Goal: Task Accomplishment & Management: Manage account settings

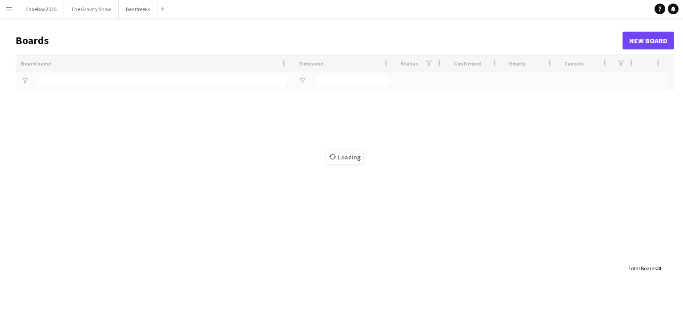
type input "*****"
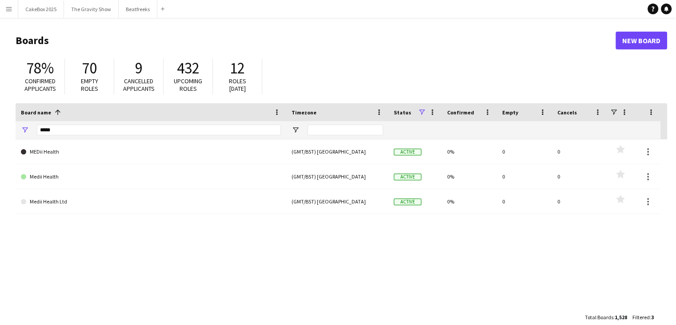
click at [14, 10] on button "Menu" at bounding box center [9, 9] width 18 height 18
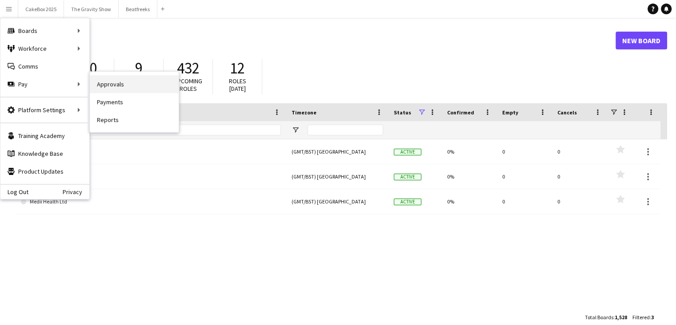
click at [116, 84] on link "Approvals" at bounding box center [134, 84] width 89 height 18
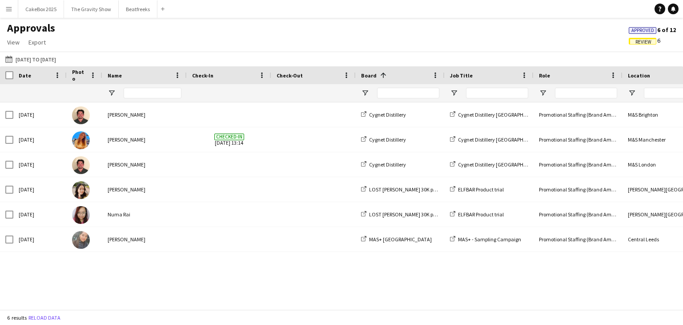
click at [638, 41] on span "Review" at bounding box center [643, 42] width 16 height 6
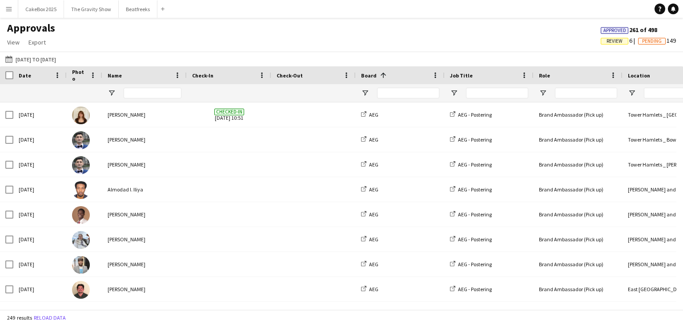
click at [606, 42] on span "Review" at bounding box center [614, 41] width 16 height 6
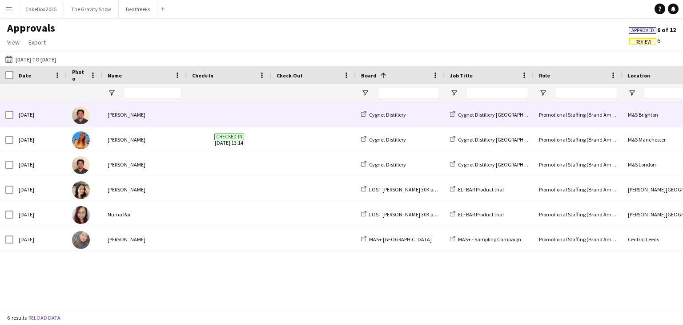
click at [126, 116] on div "[PERSON_NAME]" at bounding box center [144, 114] width 84 height 24
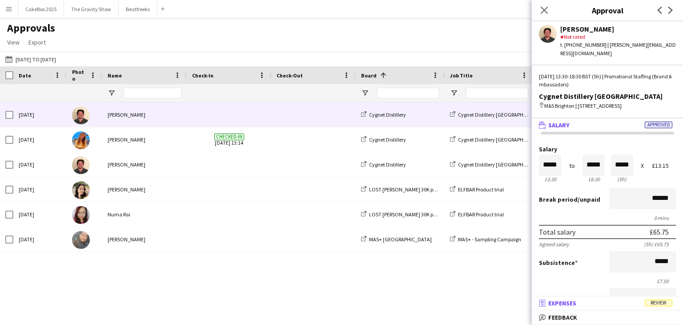
click at [578, 301] on mat-panel-title "receipt Expenses Review" at bounding box center [606, 303] width 148 height 8
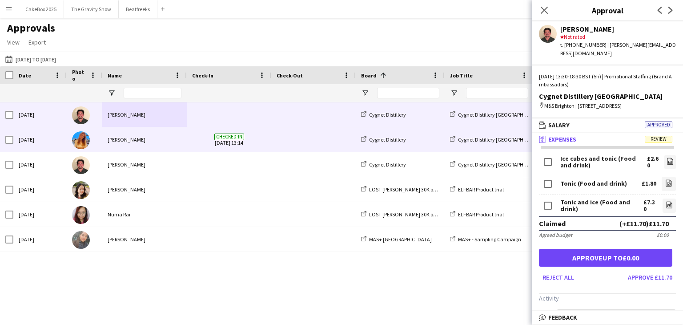
click at [119, 150] on div "[PERSON_NAME]" at bounding box center [144, 139] width 84 height 24
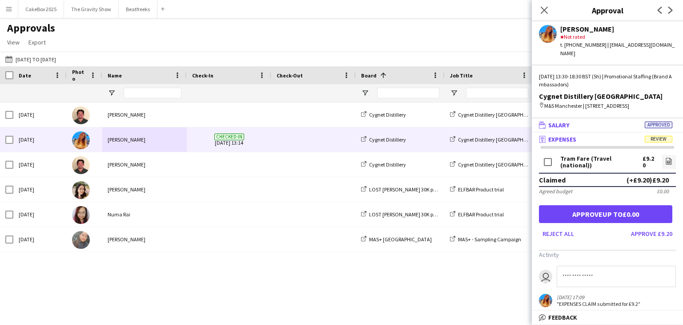
click at [576, 123] on mat-panel-title "wallet Salary Approved" at bounding box center [606, 125] width 148 height 8
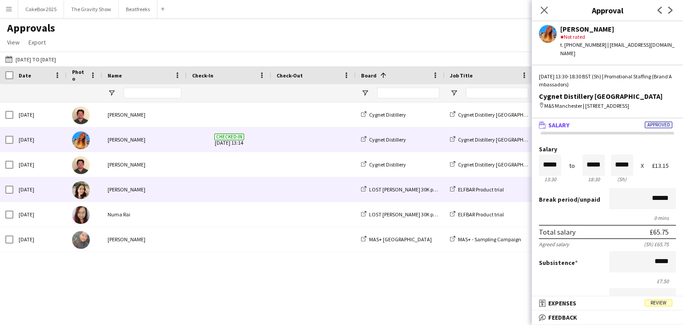
click at [124, 192] on div "[PERSON_NAME]" at bounding box center [144, 189] width 84 height 24
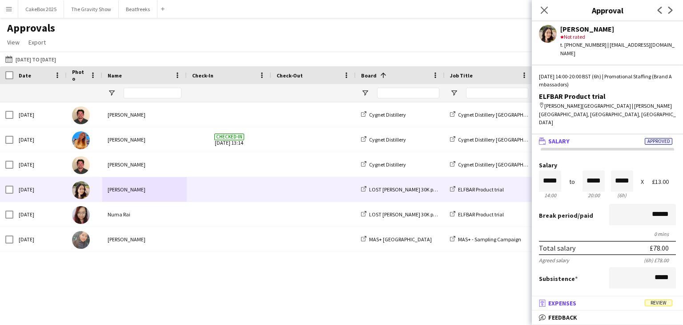
click at [585, 304] on mat-panel-title "receipt Expenses Review" at bounding box center [606, 303] width 148 height 8
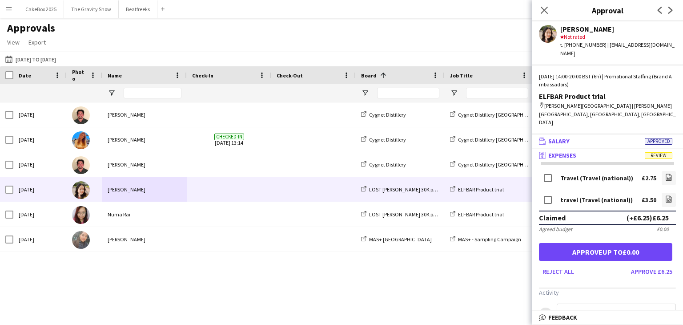
click at [609, 137] on mat-panel-title "wallet Salary Approved" at bounding box center [606, 141] width 148 height 8
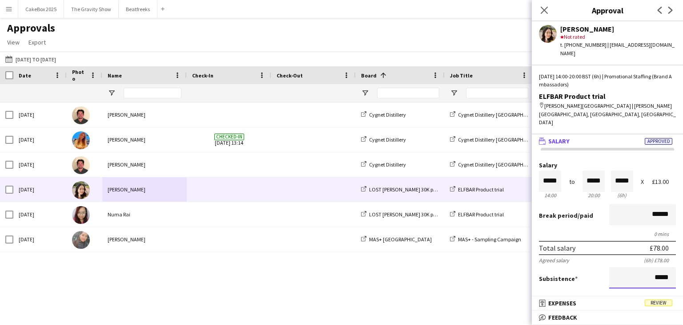
click at [662, 267] on input "*****" at bounding box center [642, 277] width 67 height 21
type input "**"
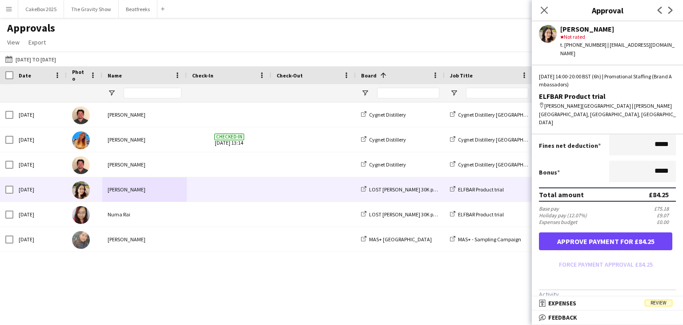
scroll to position [196, 0]
type input "*****"
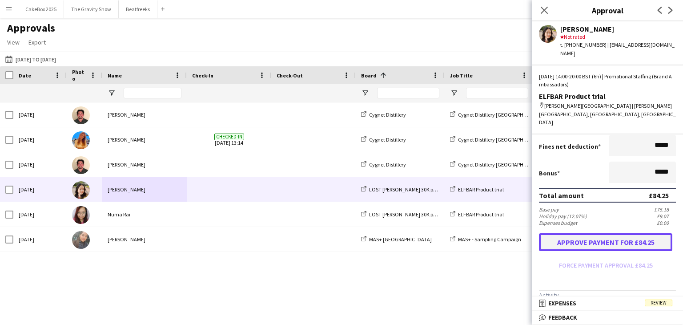
click at [589, 233] on button "Approve payment for £84.25" at bounding box center [605, 242] width 133 height 18
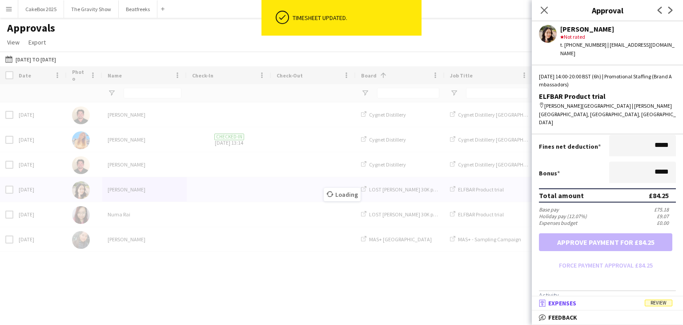
click at [576, 305] on span "Expenses" at bounding box center [562, 303] width 28 height 8
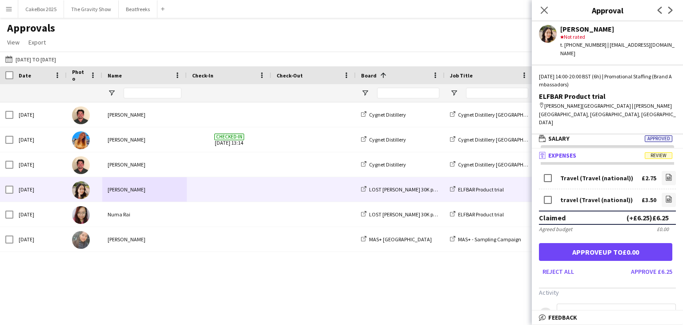
scroll to position [2, 0]
click at [607, 243] on button "Approve up to £0.00" at bounding box center [605, 252] width 133 height 18
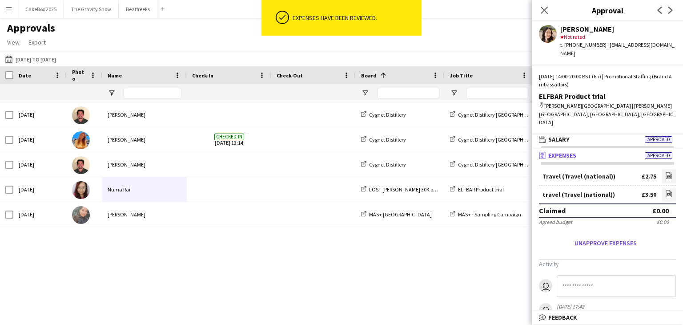
click at [593, 275] on input at bounding box center [616, 285] width 119 height 21
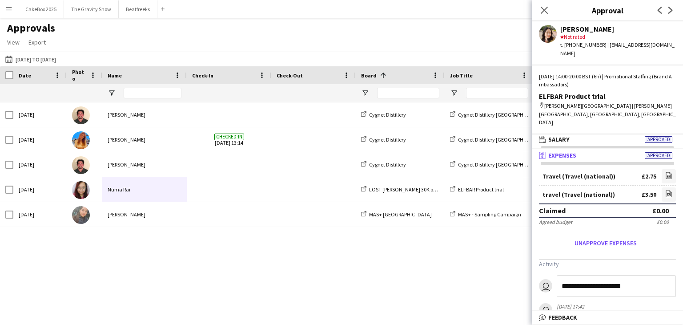
type input "**********"
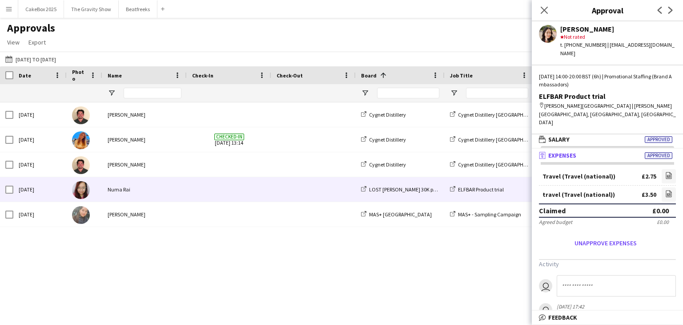
click at [130, 191] on div "Numa Rai" at bounding box center [144, 189] width 84 height 24
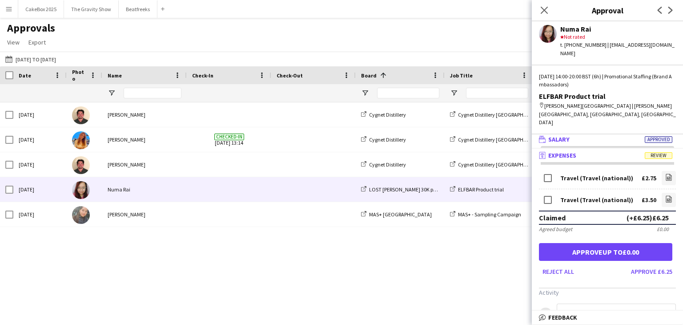
click at [609, 135] on mat-panel-title "wallet Salary Approved" at bounding box center [606, 139] width 148 height 8
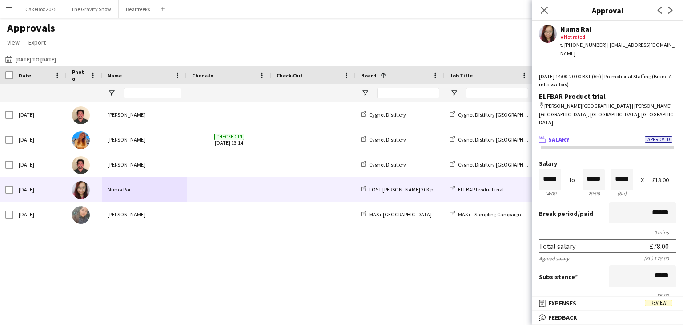
scroll to position [0, 0]
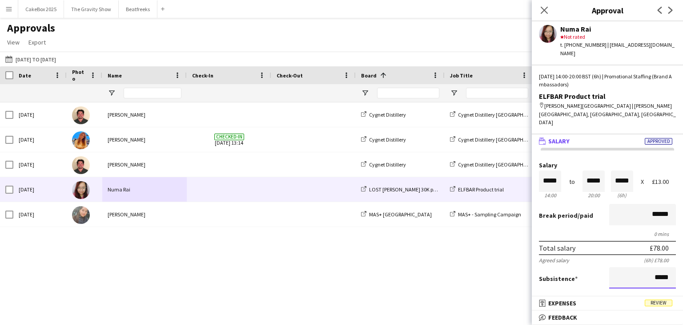
click at [662, 267] on input "*****" at bounding box center [642, 277] width 67 height 21
type input "**"
type input "*****"
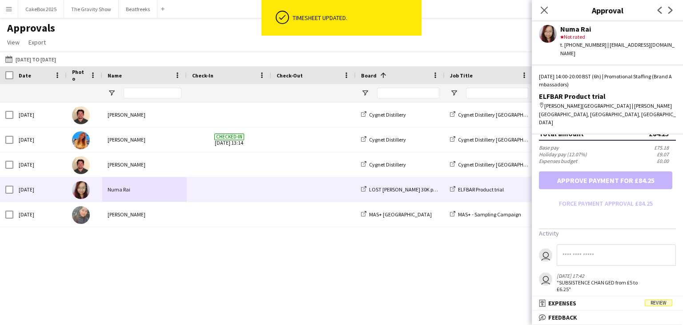
scroll to position [265, 0]
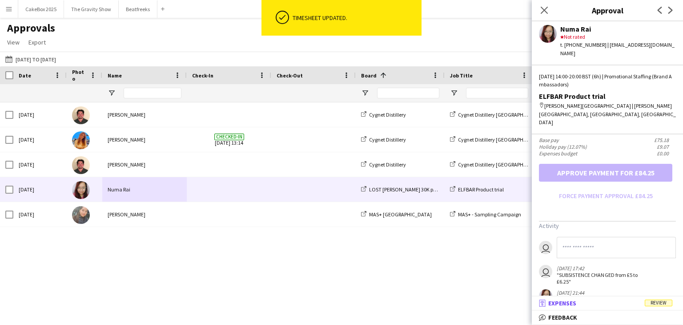
click at [588, 305] on mat-panel-title "receipt Expenses Review" at bounding box center [606, 303] width 148 height 8
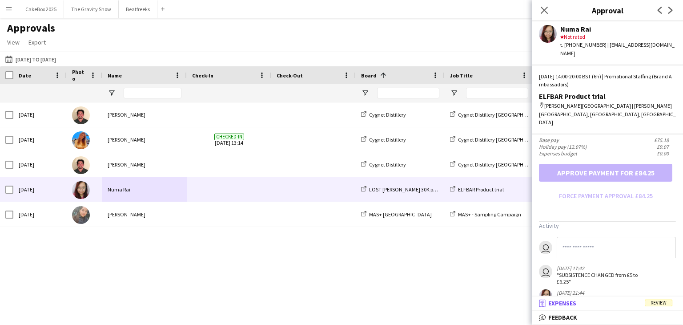
scroll to position [2, 0]
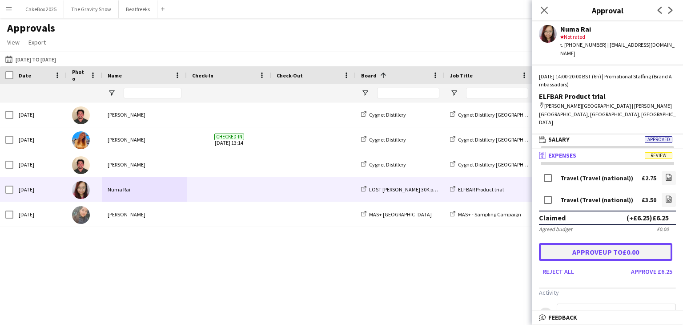
click at [598, 243] on button "Approve up to £0.00" at bounding box center [605, 252] width 133 height 18
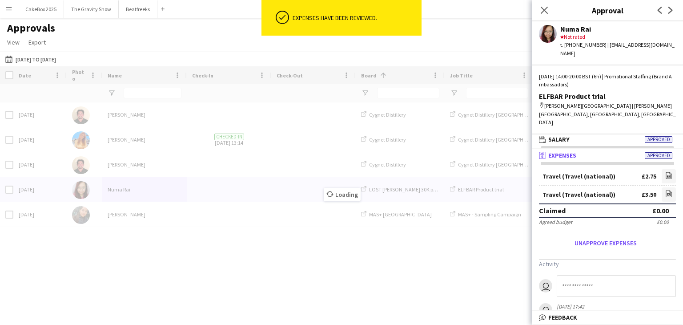
click at [587, 275] on input at bounding box center [616, 285] width 119 height 21
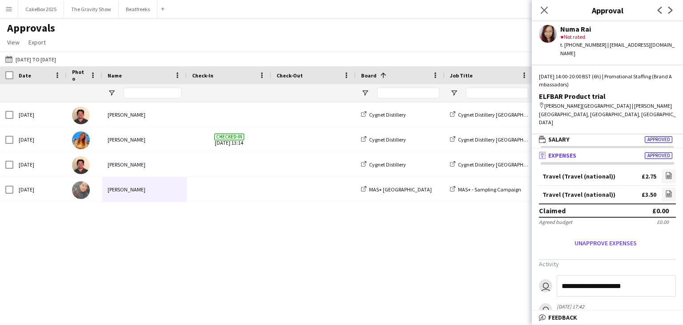
type input "**********"
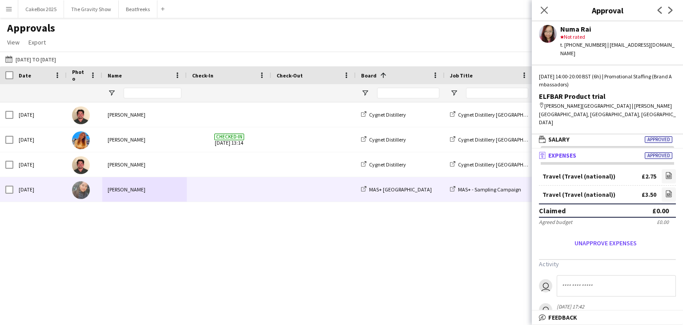
click at [132, 192] on div "[PERSON_NAME]" at bounding box center [144, 189] width 84 height 24
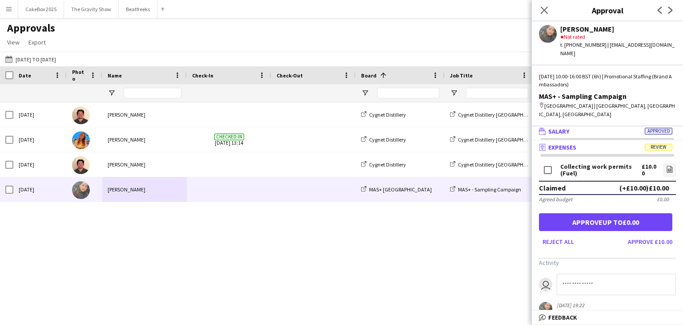
click at [589, 127] on mat-panel-title "wallet Salary Approved" at bounding box center [606, 131] width 148 height 8
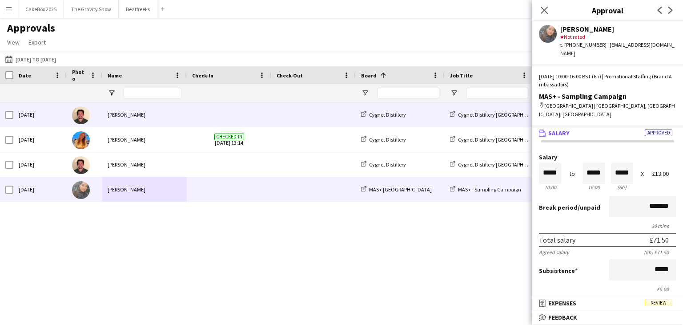
click at [192, 118] on span at bounding box center [229, 114] width 74 height 24
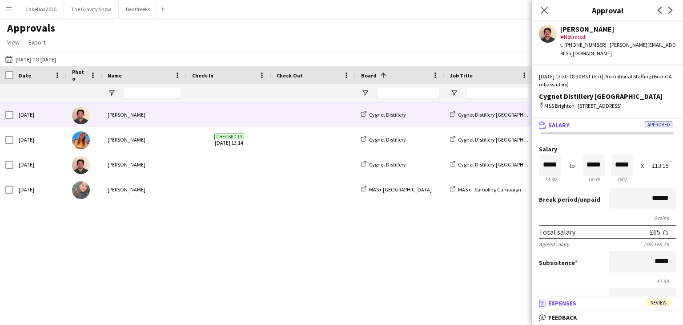
click at [571, 305] on span "Expenses" at bounding box center [562, 303] width 28 height 8
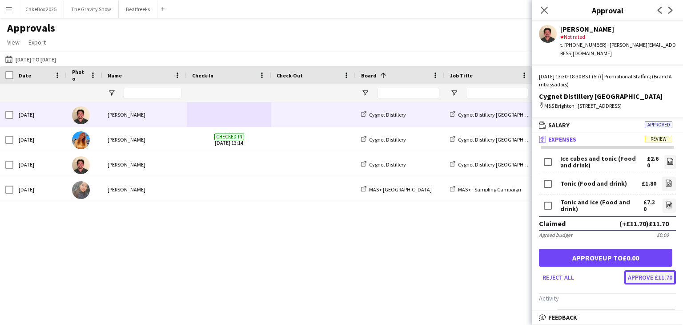
click at [644, 277] on button "Approve £11.70" at bounding box center [650, 277] width 52 height 14
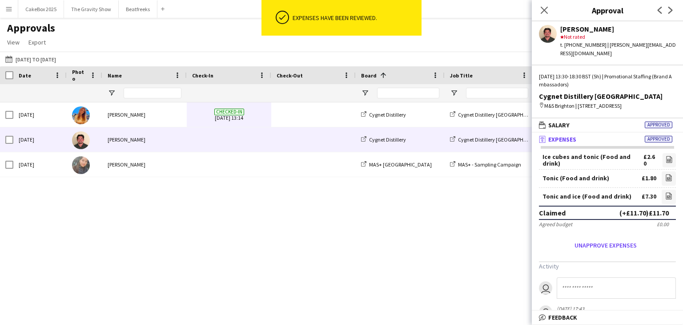
click at [305, 138] on span at bounding box center [314, 139] width 74 height 24
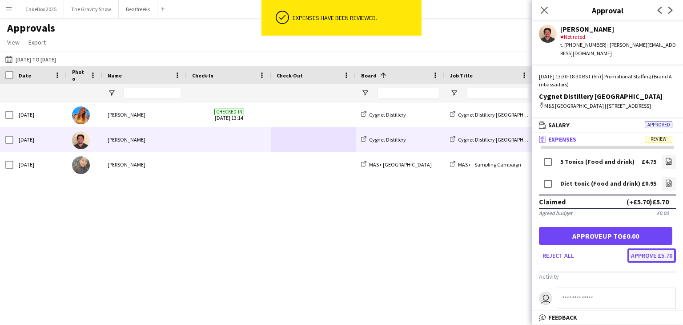
click at [652, 248] on button "Approve £5.70" at bounding box center [651, 255] width 48 height 14
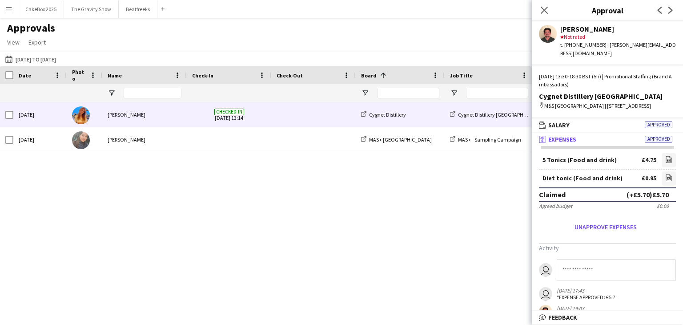
click at [277, 116] on span at bounding box center [314, 114] width 74 height 24
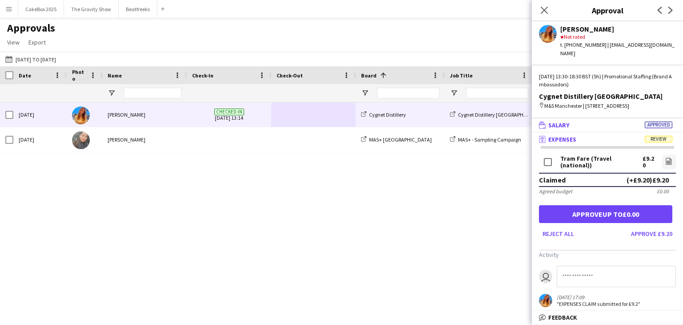
drag, startPoint x: 602, startPoint y: 125, endPoint x: 613, endPoint y: 127, distance: 11.3
click at [613, 127] on mat-panel-title "wallet Salary Approved" at bounding box center [606, 125] width 148 height 8
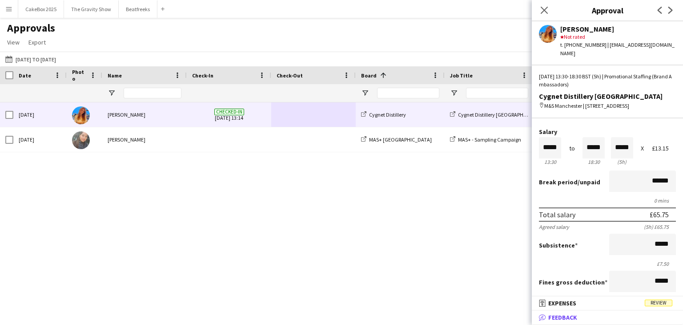
scroll to position [17, 0]
click at [601, 302] on mat-panel-title "receipt Expenses Review" at bounding box center [606, 303] width 148 height 8
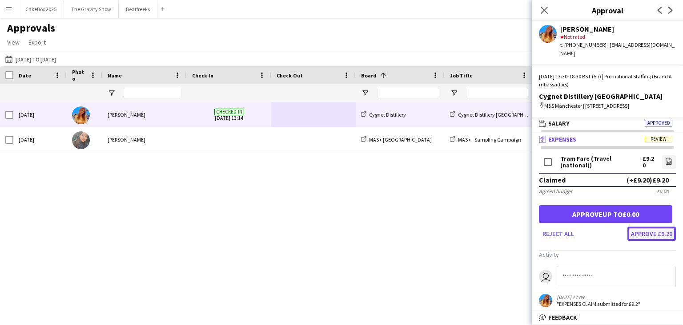
click at [646, 233] on button "Approve £9.20" at bounding box center [651, 233] width 48 height 14
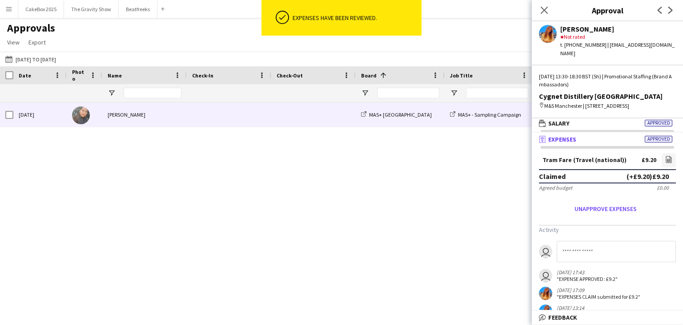
click at [257, 118] on span at bounding box center [229, 114] width 74 height 24
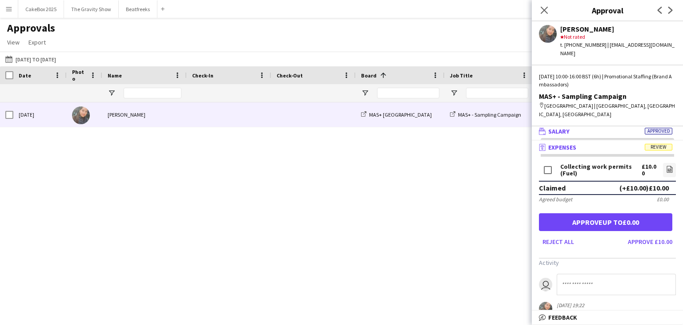
click at [599, 127] on mat-panel-title "wallet Salary Approved" at bounding box center [606, 131] width 148 height 8
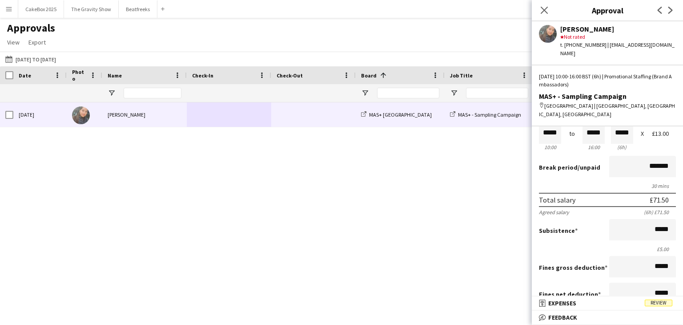
scroll to position [39, 0]
click at [651, 220] on input "*****" at bounding box center [642, 230] width 67 height 21
click at [650, 220] on input "*****" at bounding box center [642, 230] width 67 height 21
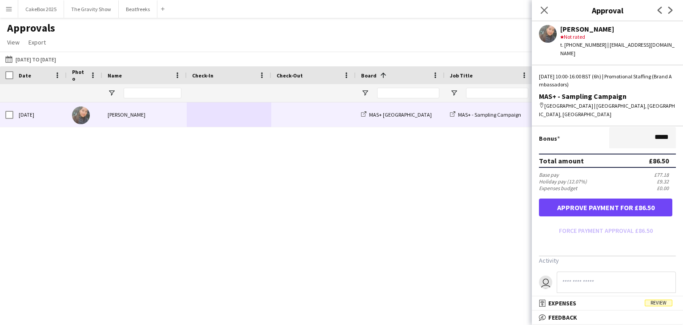
scroll to position [227, 0]
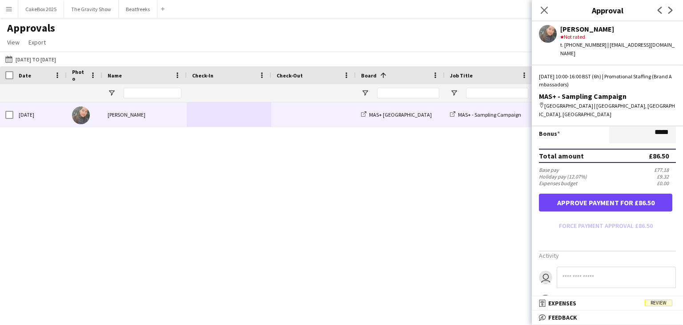
type input "******"
click at [591, 193] on button "Approve payment for £86.50" at bounding box center [605, 202] width 133 height 18
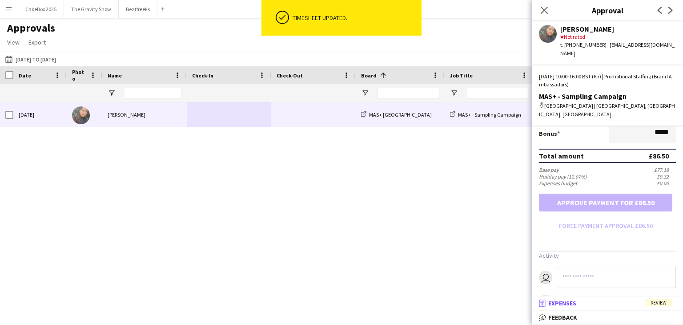
drag, startPoint x: 587, startPoint y: 302, endPoint x: 605, endPoint y: 303, distance: 17.8
click at [605, 303] on mat-panel-title "receipt Expenses Review" at bounding box center [606, 303] width 148 height 8
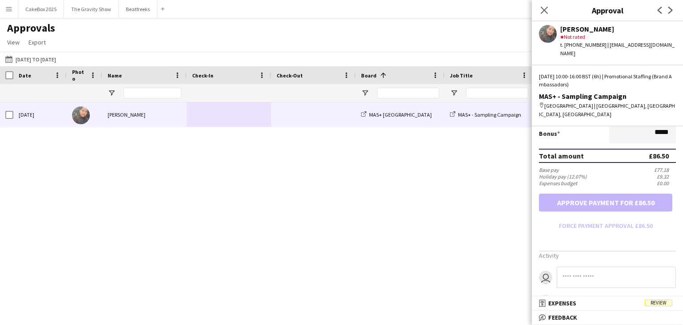
scroll to position [2, 0]
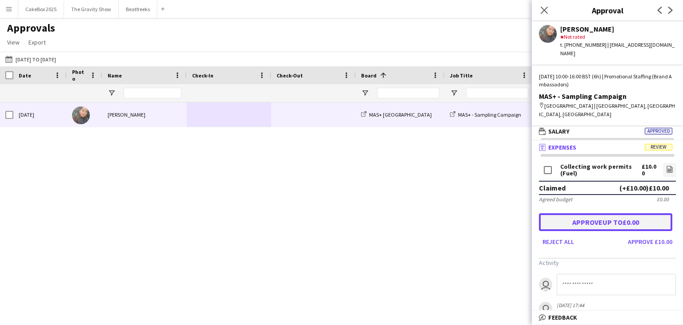
click at [604, 213] on button "Approve up to £0.00" at bounding box center [605, 222] width 133 height 18
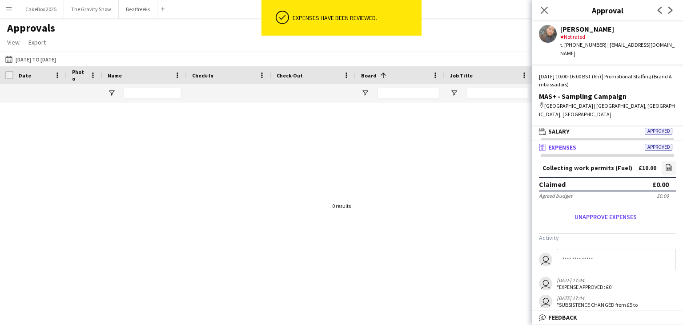
click at [592, 249] on input at bounding box center [616, 259] width 119 height 21
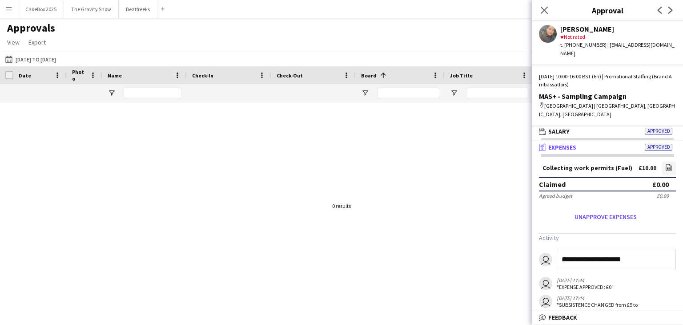
type input "**********"
click at [542, 11] on icon "Close pop-in" at bounding box center [544, 10] width 8 height 8
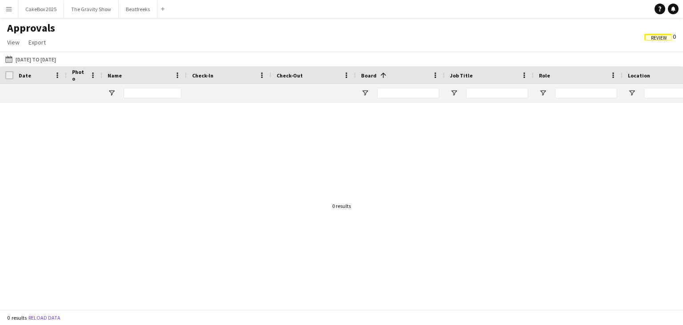
click at [9, 9] on app-icon "Menu" at bounding box center [8, 8] width 7 height 7
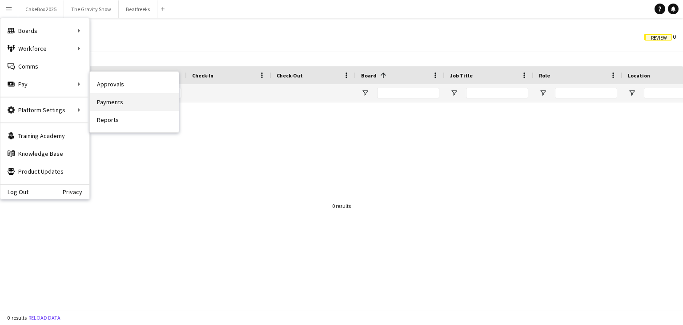
click at [115, 101] on link "Payments" at bounding box center [134, 102] width 89 height 18
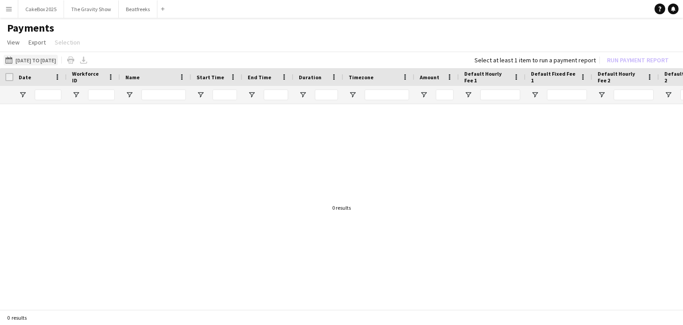
click at [58, 57] on button "[DATE] to [DATE] [DATE] to [DATE]" at bounding box center [31, 60] width 54 height 11
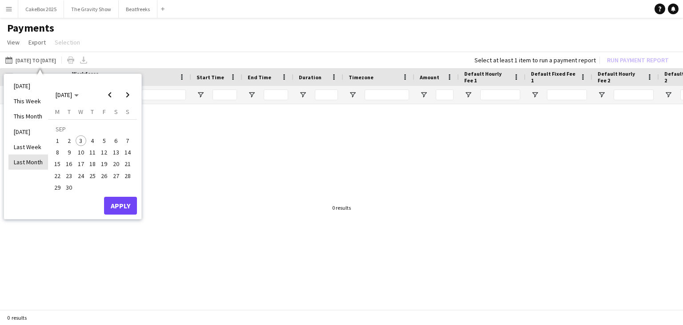
click at [36, 159] on li "Last Month" at bounding box center [28, 161] width 40 height 15
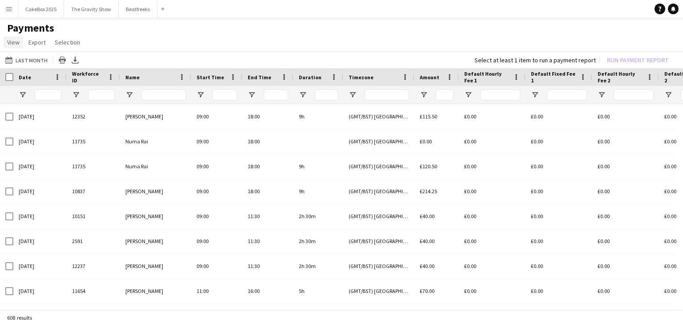
click at [10, 37] on link "View" at bounding box center [14, 42] width 20 height 12
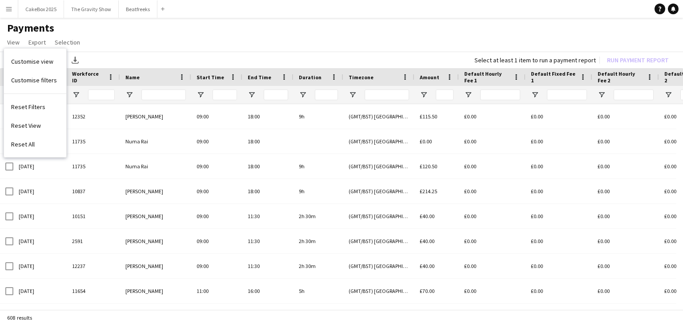
click at [128, 41] on app-page-menu "View Customise view Customise filters Reset Filters Reset View Reset All Export…" at bounding box center [341, 43] width 683 height 17
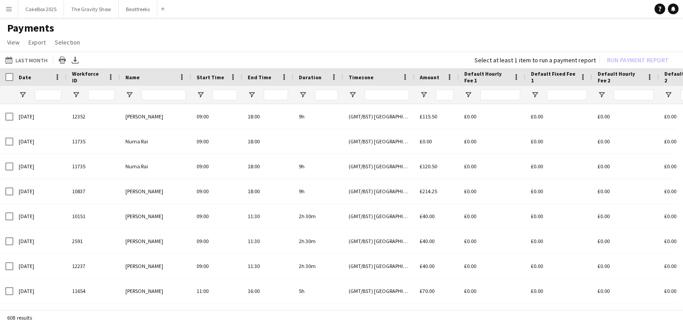
click at [11, 11] on app-icon "Menu" at bounding box center [8, 8] width 7 height 7
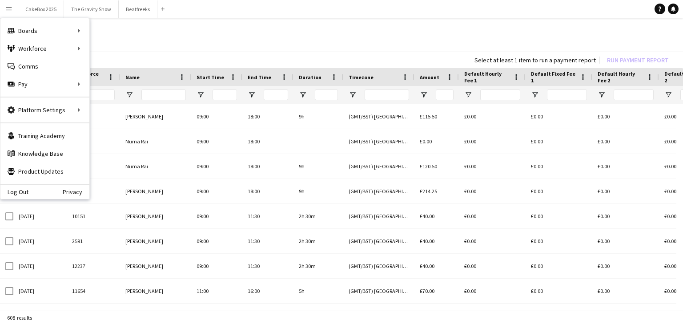
click at [233, 27] on h1 "Payments" at bounding box center [341, 27] width 683 height 13
